Goal: Find contact information: Find contact information

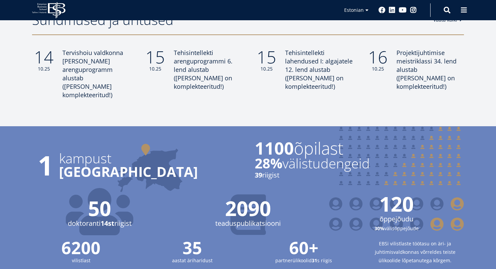
scroll to position [615, 0]
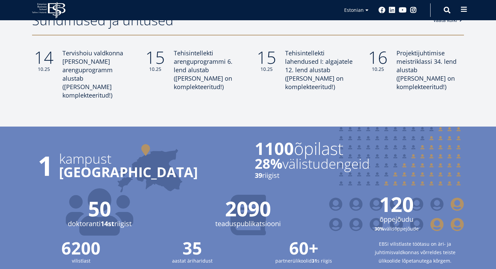
click at [466, 6] on button at bounding box center [465, 10] width 14 height 14
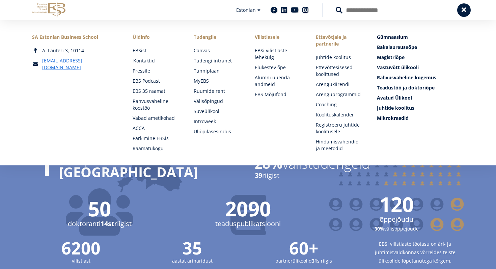
click at [148, 59] on link "Kontaktid" at bounding box center [157, 60] width 48 height 7
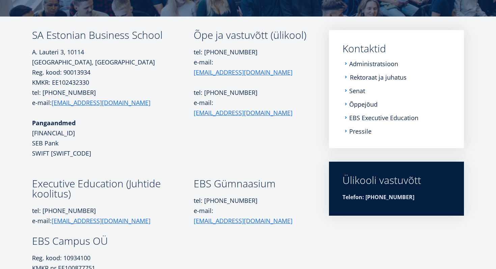
scroll to position [95, 0]
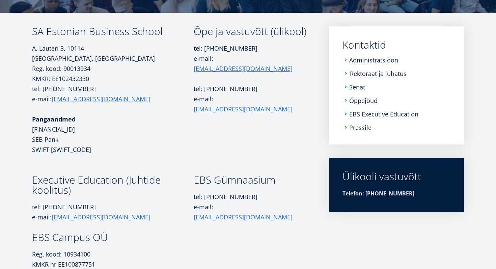
click at [364, 72] on link "Rektoraat ja juhatus" at bounding box center [378, 73] width 57 height 7
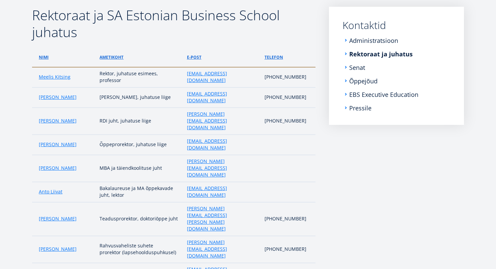
scroll to position [111, 0]
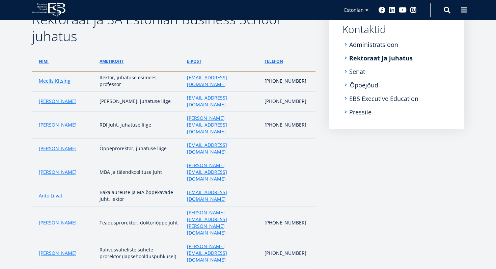
click at [354, 86] on link "Õppejõud" at bounding box center [364, 85] width 28 height 7
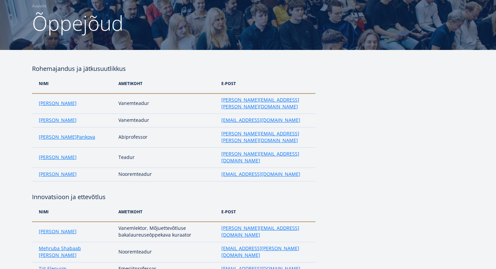
scroll to position [60, 0]
